Goal: Information Seeking & Learning: Learn about a topic

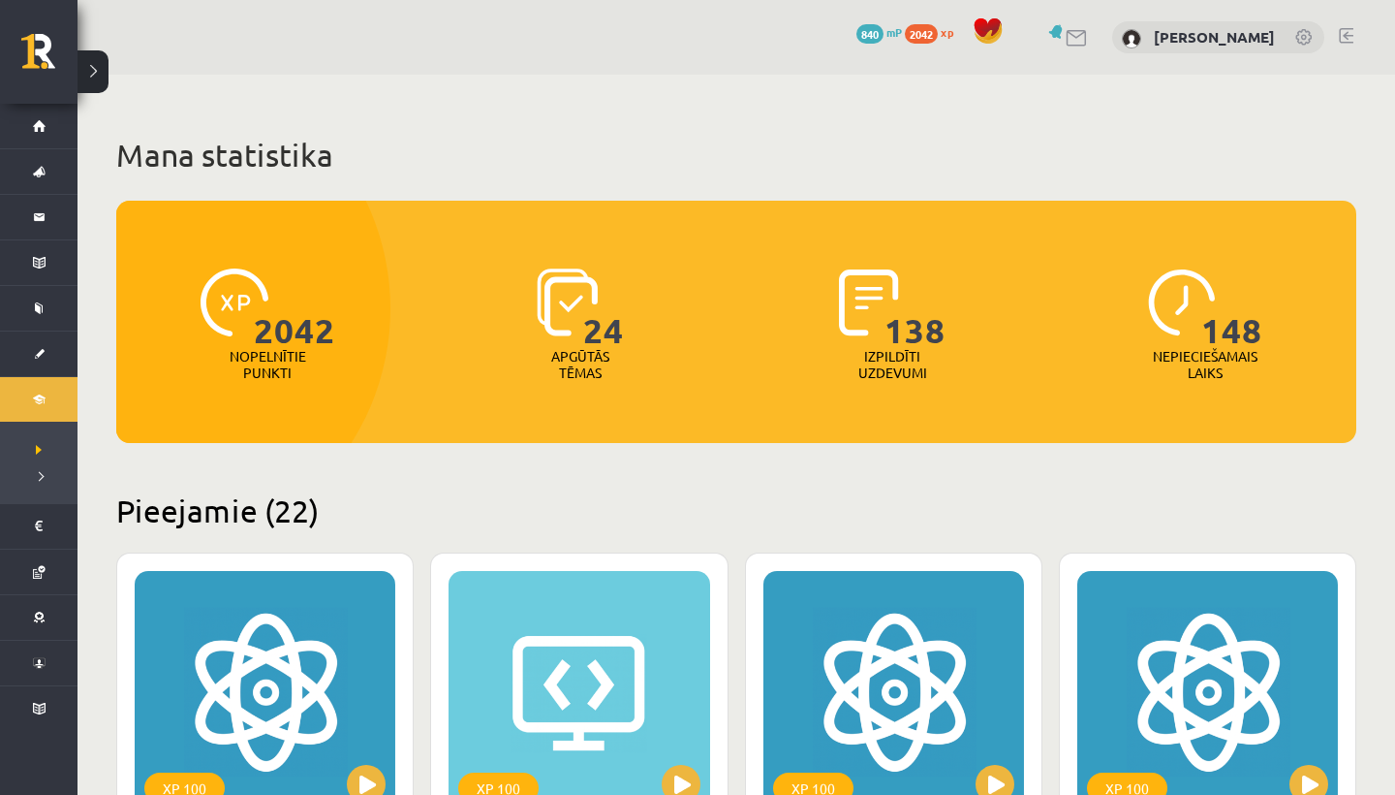
scroll to position [1842, 0]
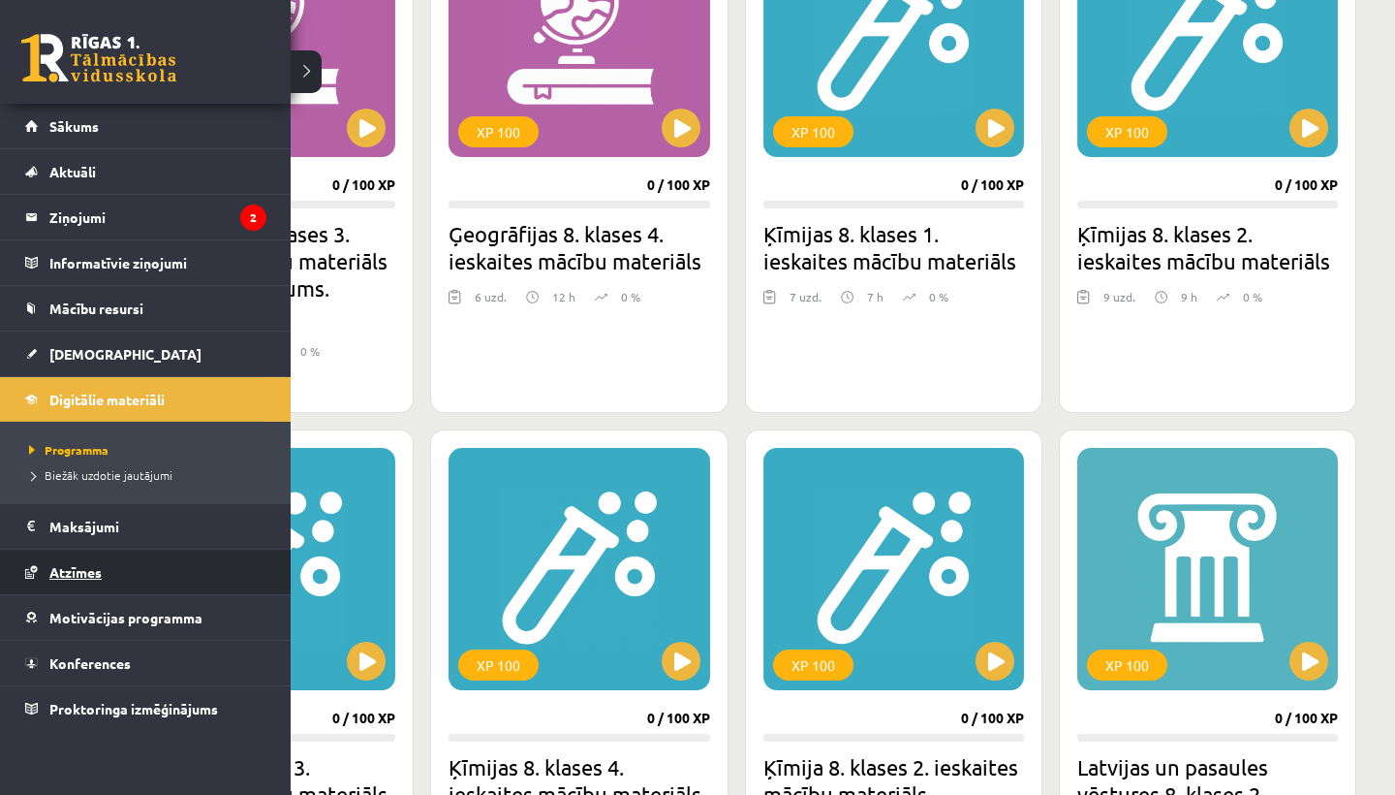
click at [62, 575] on span "Atzīmes" at bounding box center [75, 571] width 52 height 17
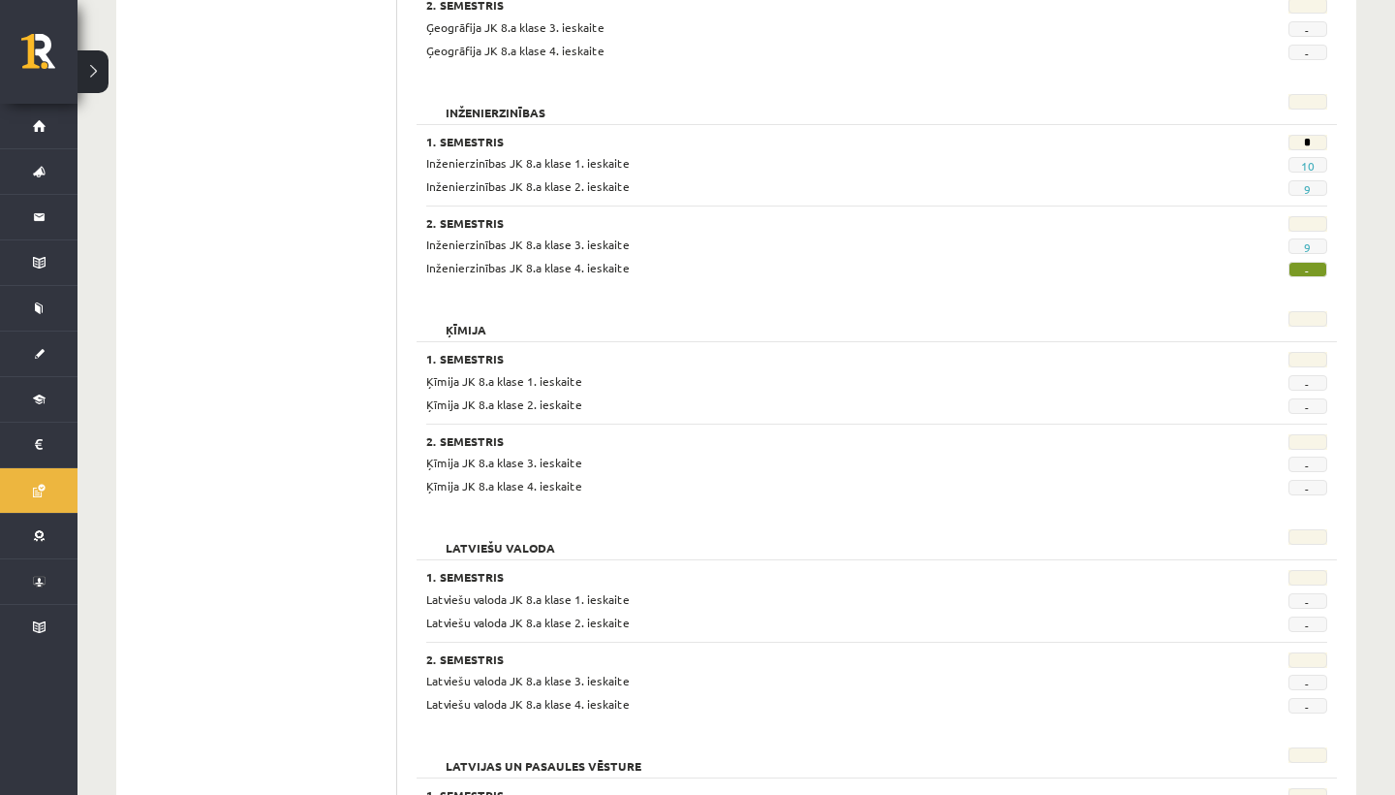
scroll to position [1532, 0]
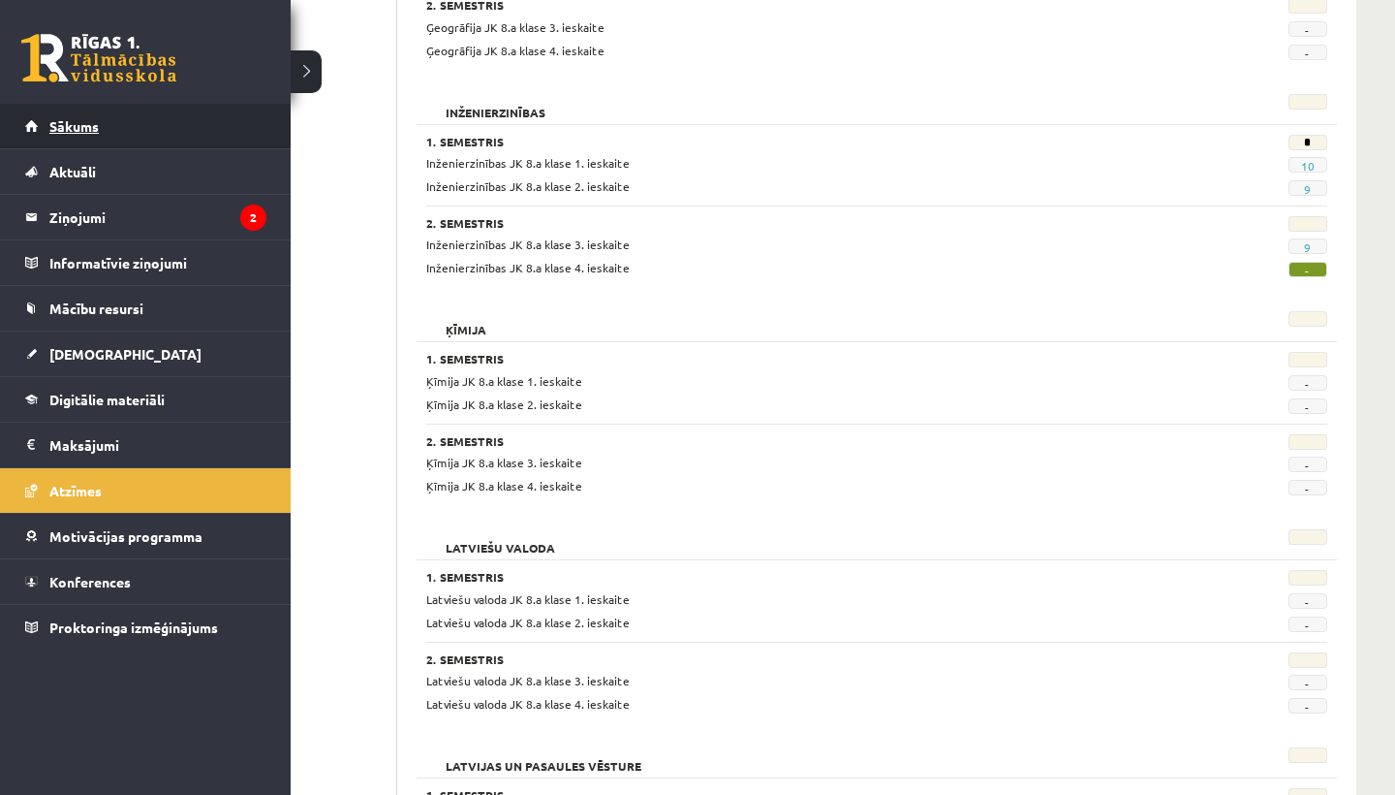
click at [86, 126] on span "Sākums" at bounding box center [73, 125] width 49 height 17
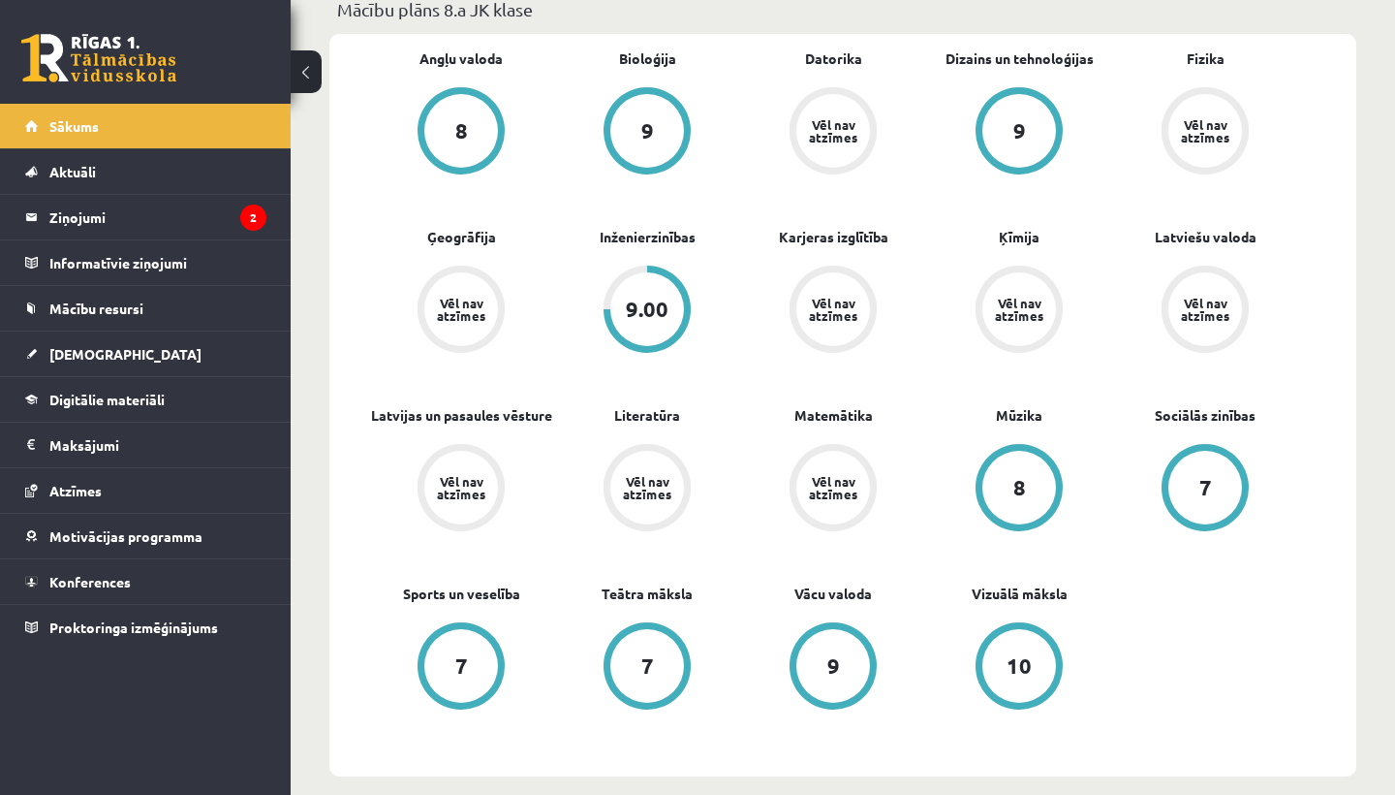
scroll to position [592, 0]
click at [97, 403] on span "Digitālie materiāli" at bounding box center [106, 399] width 115 height 17
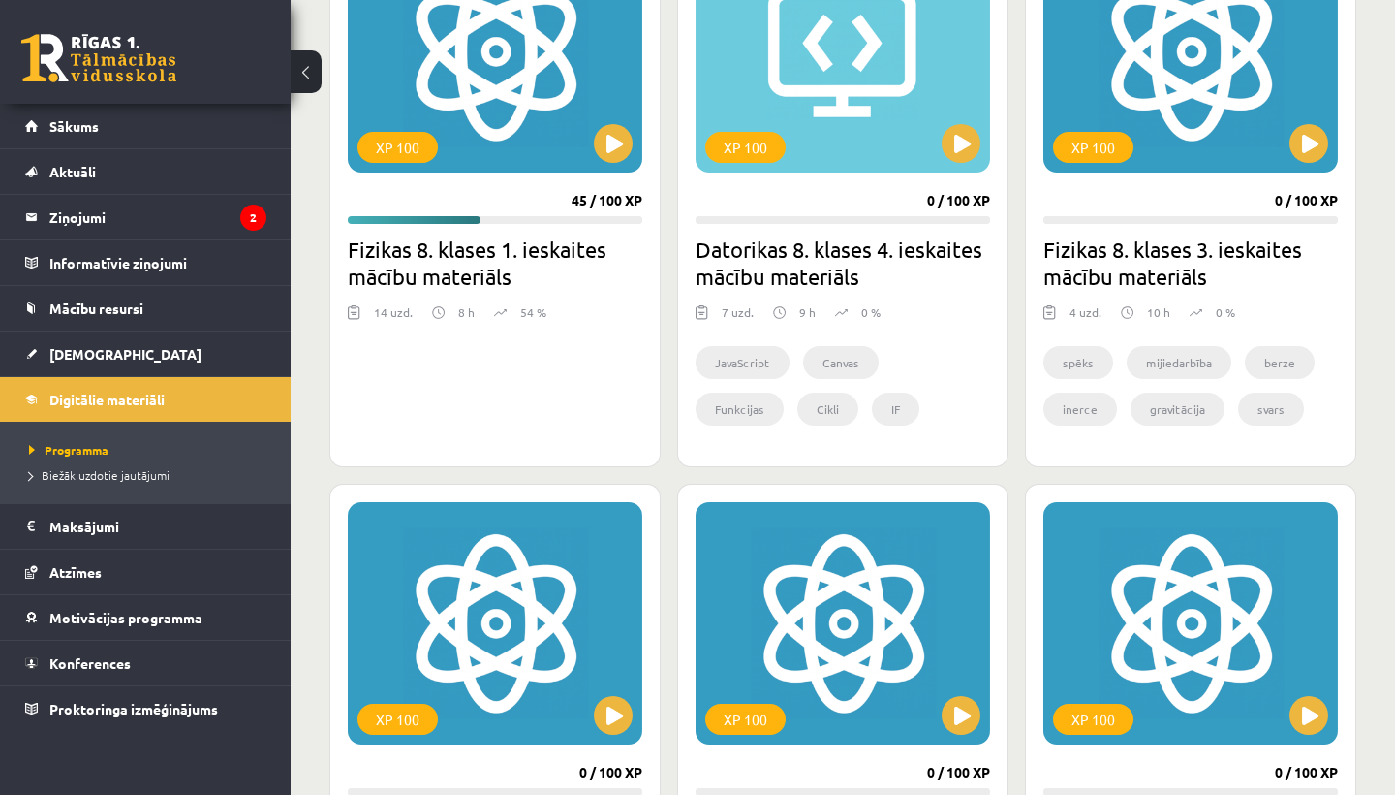
scroll to position [609, 0]
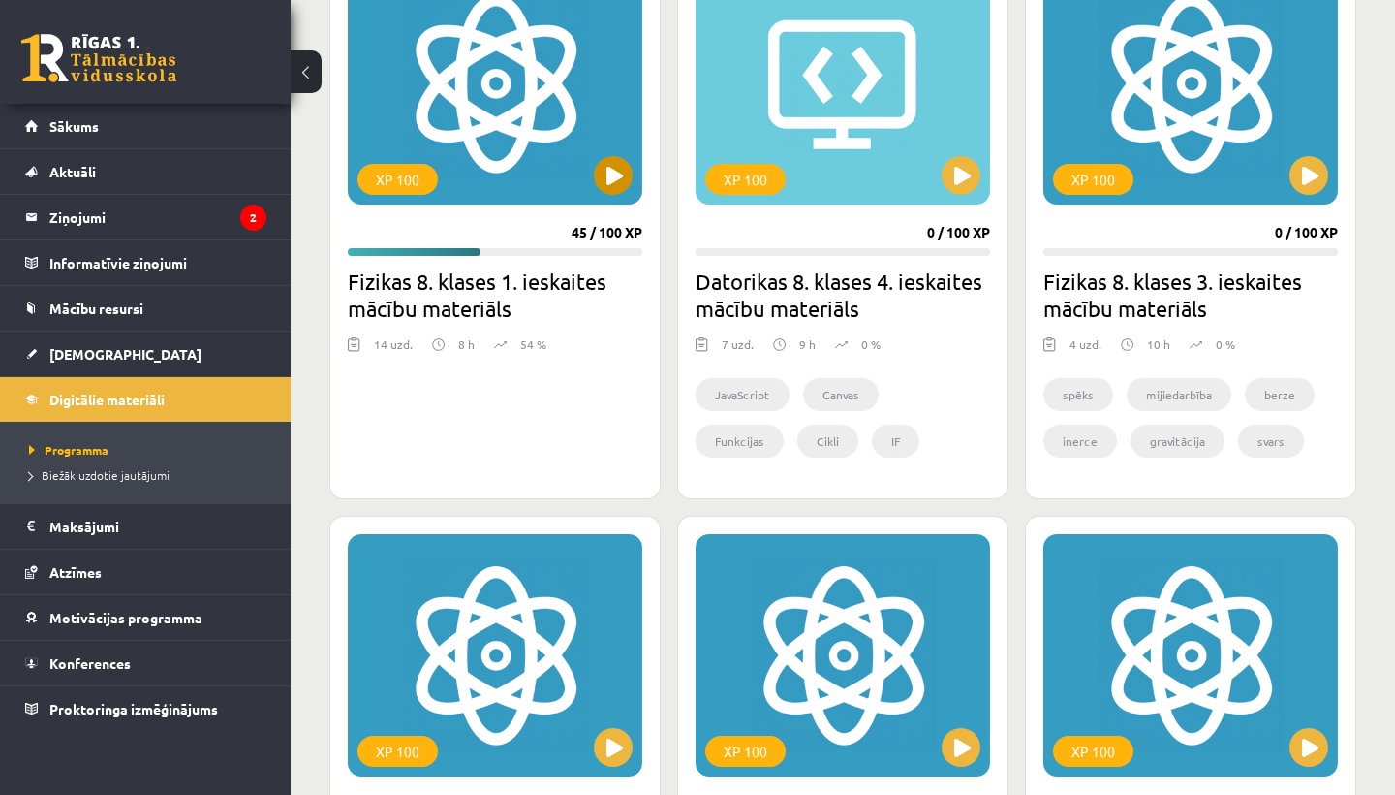
click at [516, 129] on div "XP 100" at bounding box center [495, 83] width 295 height 242
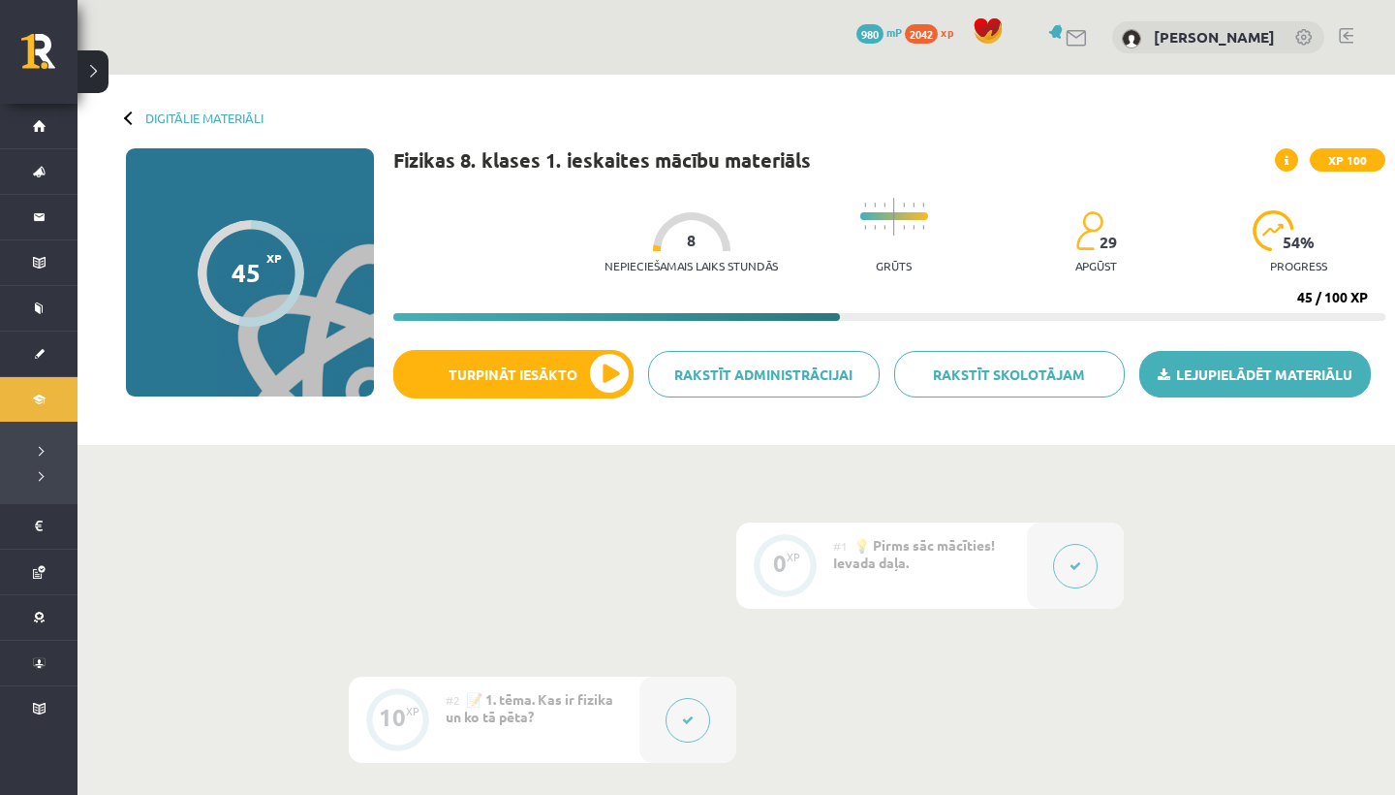
click at [1226, 369] on link "Lejupielādēt materiālu" at bounding box center [1256, 374] width 232 height 47
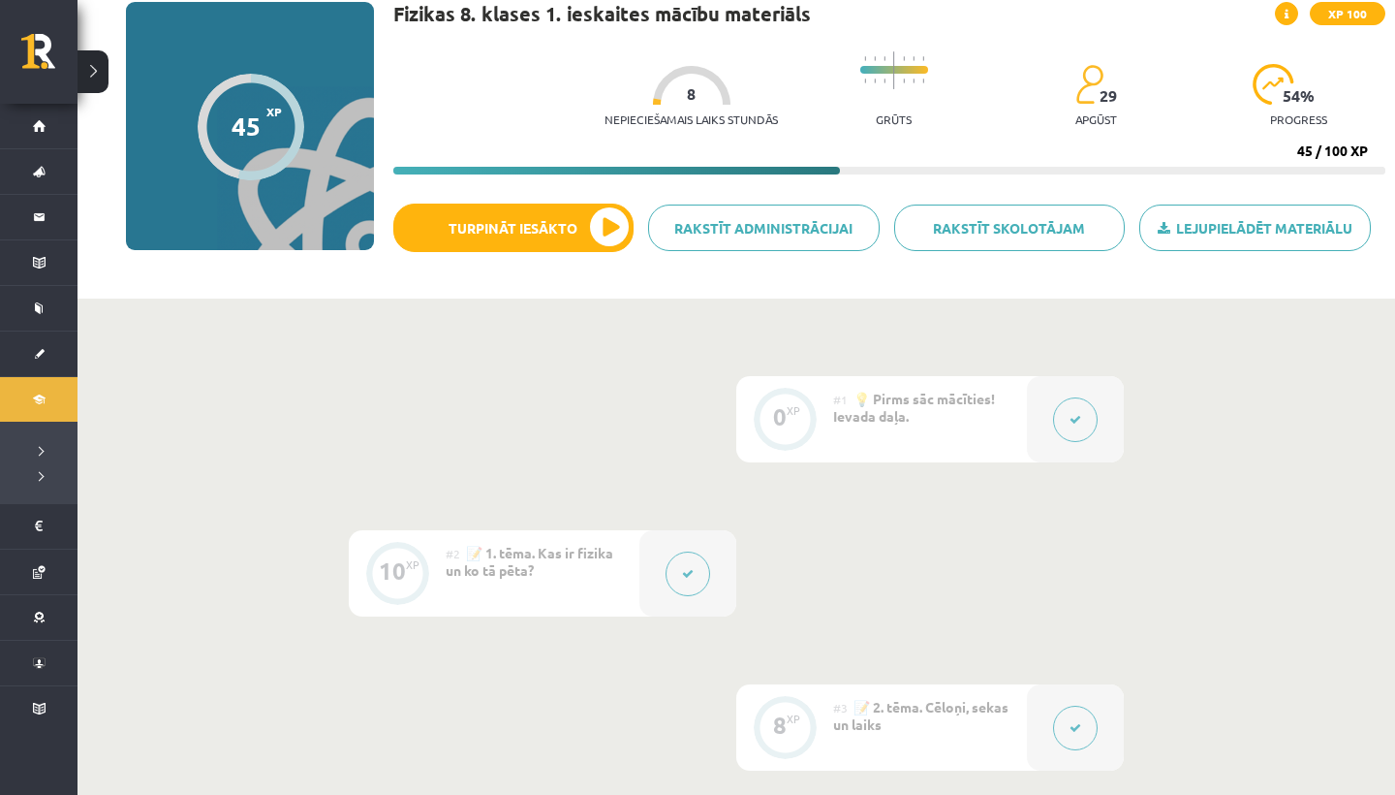
scroll to position [161, 0]
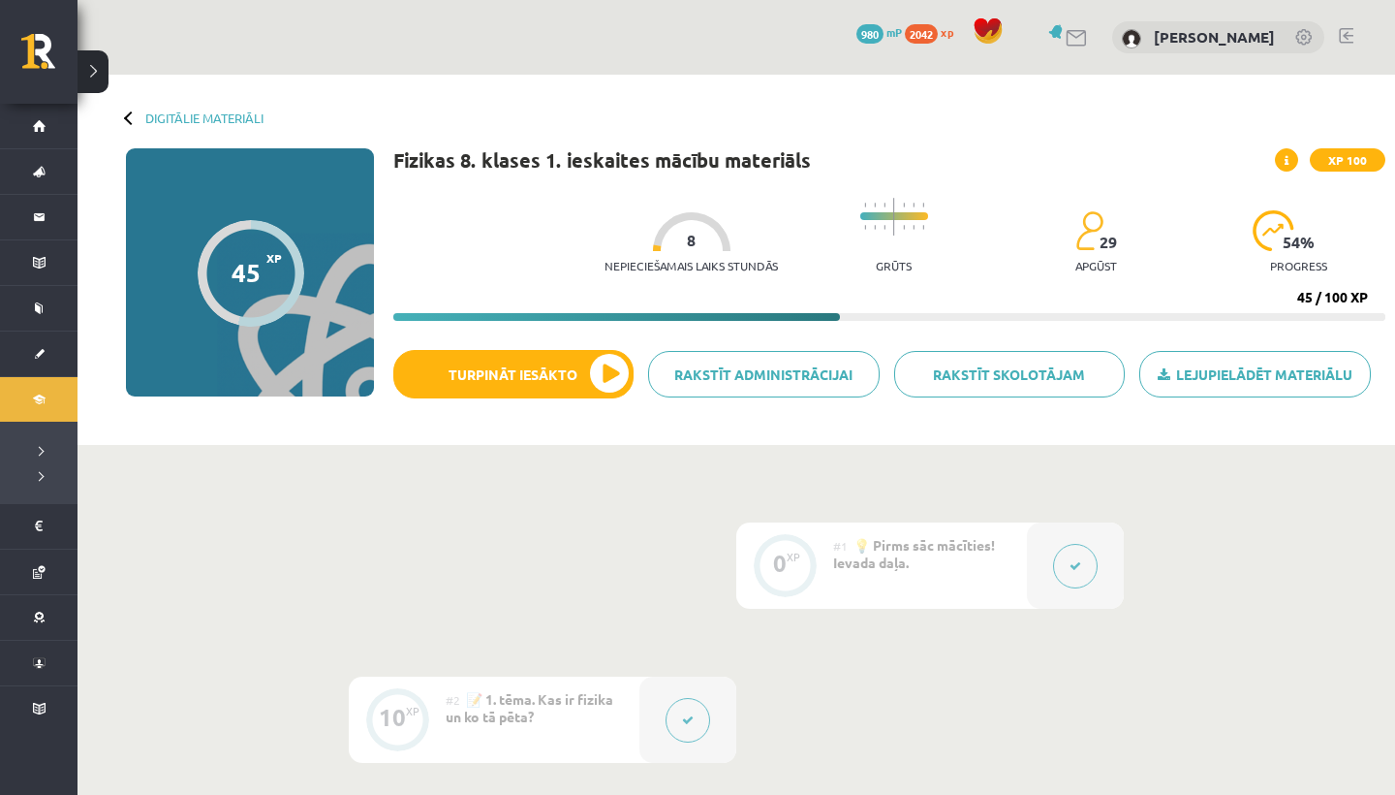
scroll to position [0, 0]
